Goal: Task Accomplishment & Management: Manage account settings

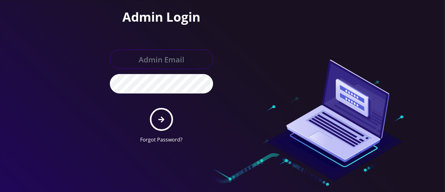
type input "[PERSON_NAME][EMAIL_ADDRESS][DOMAIN_NAME]"
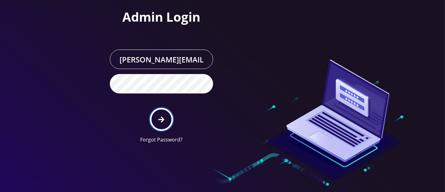
click at [160, 120] on icon "submit" at bounding box center [161, 119] width 6 height 7
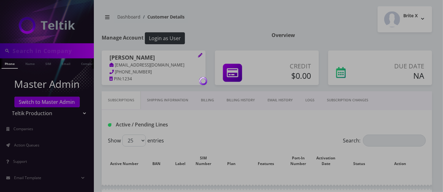
type input "8483269452"
